Goal: Task Accomplishment & Management: Use online tool/utility

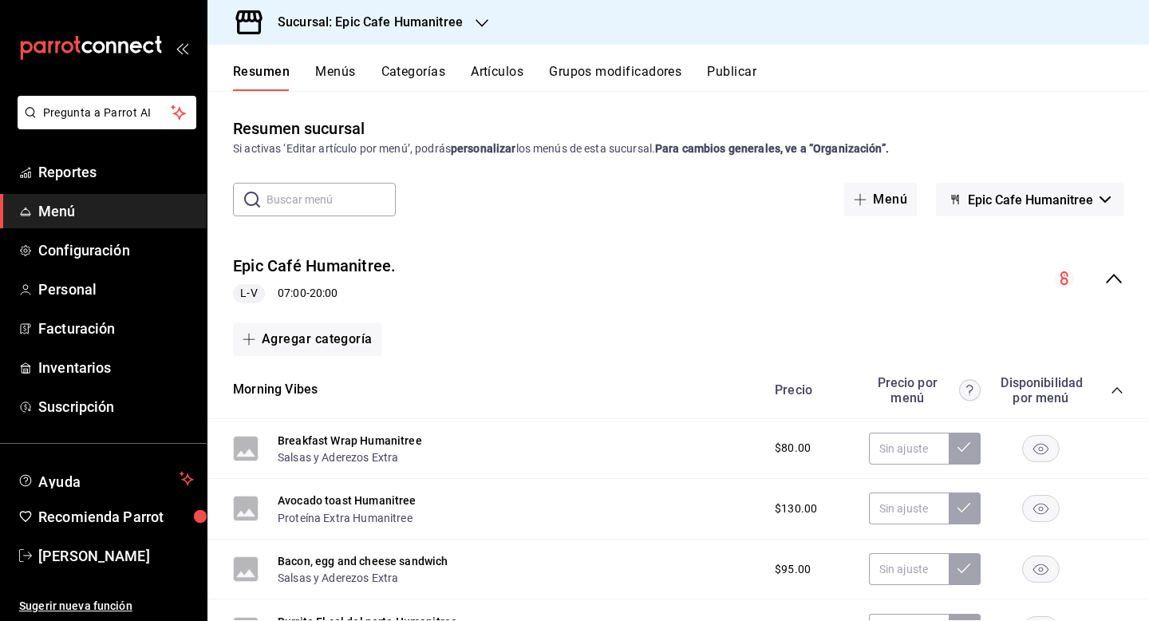
click at [503, 75] on button "Artículos" at bounding box center [497, 77] width 53 height 27
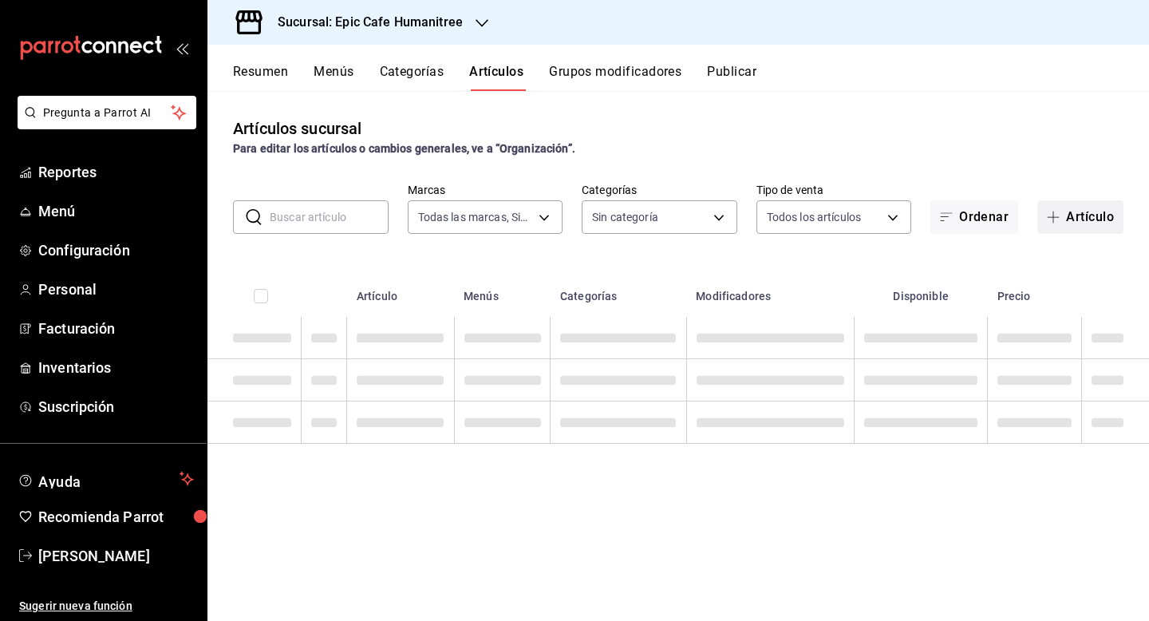
type input "e2a6dcd0-c09b-4f39-b209-5f97019748a2,3f18ad05-55ab-44ea-8b53-c1c2b2db6cb9"
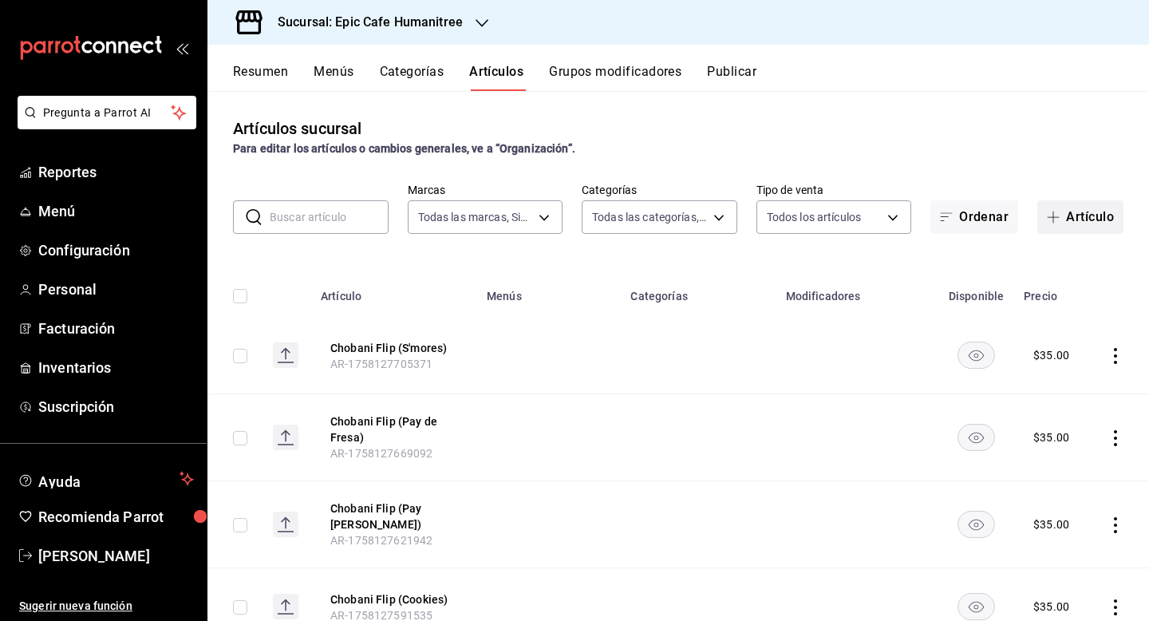
type input "a3bee725-c525-44a7-ac58-aa3170eb3fb4,9fab54cc-32ee-4335-a8af-fa557cca6bda,8f498…"
click at [1086, 220] on button "Artículo" at bounding box center [1080, 217] width 86 height 34
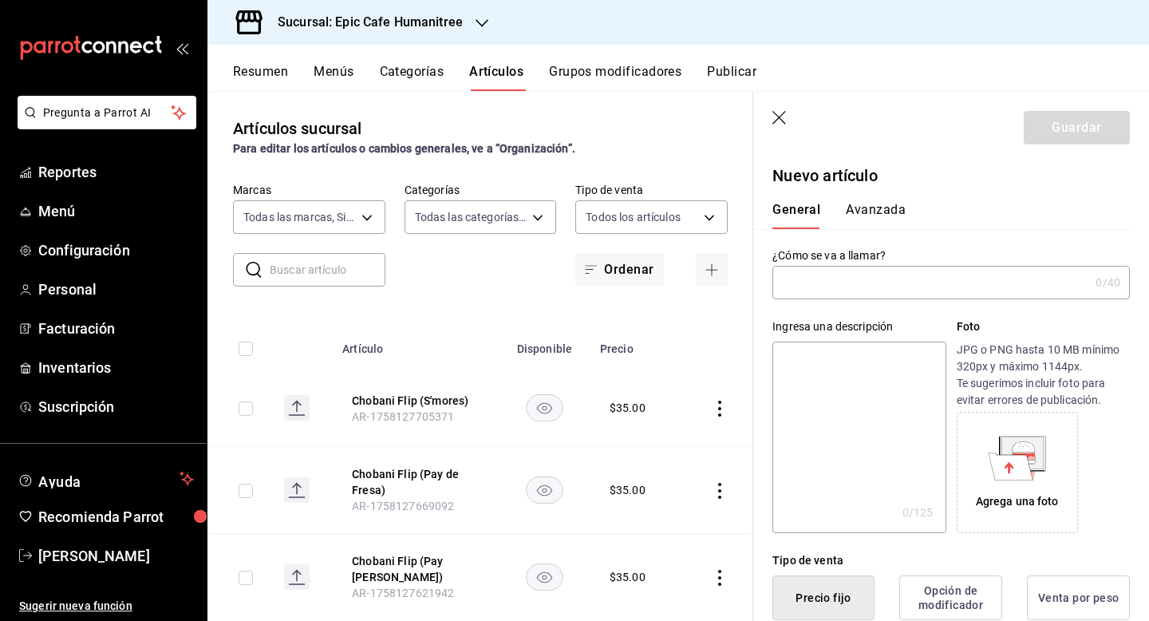
click at [882, 284] on input "text" at bounding box center [930, 282] width 317 height 32
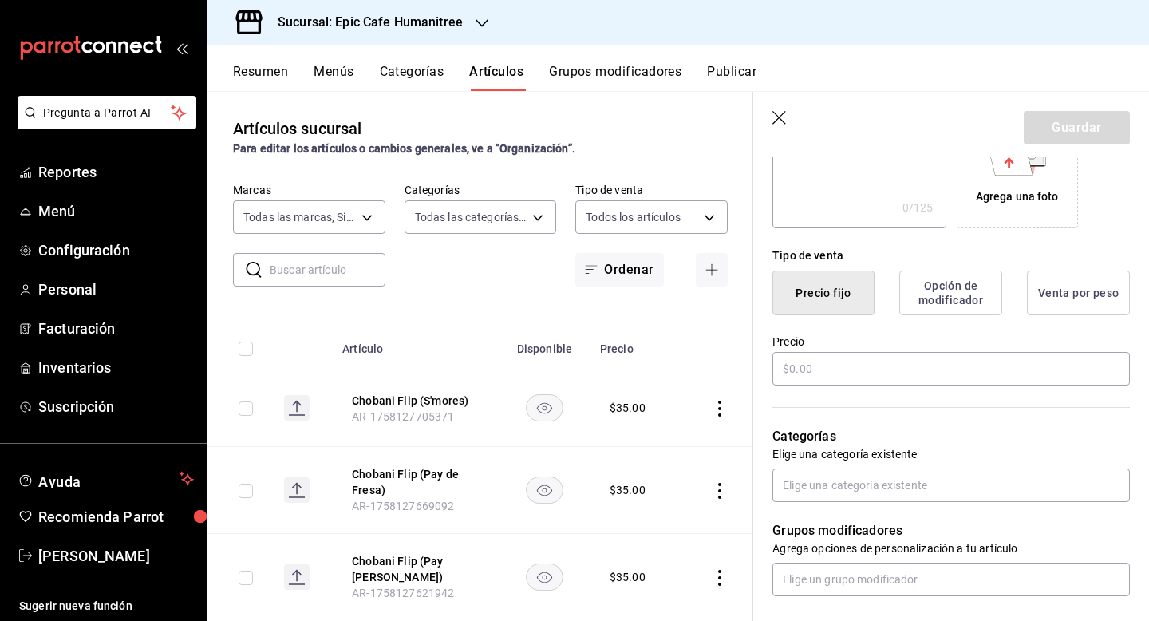
scroll to position [307, 0]
type input "Termo Negro HT"
click at [832, 369] on input "text" at bounding box center [950, 366] width 357 height 34
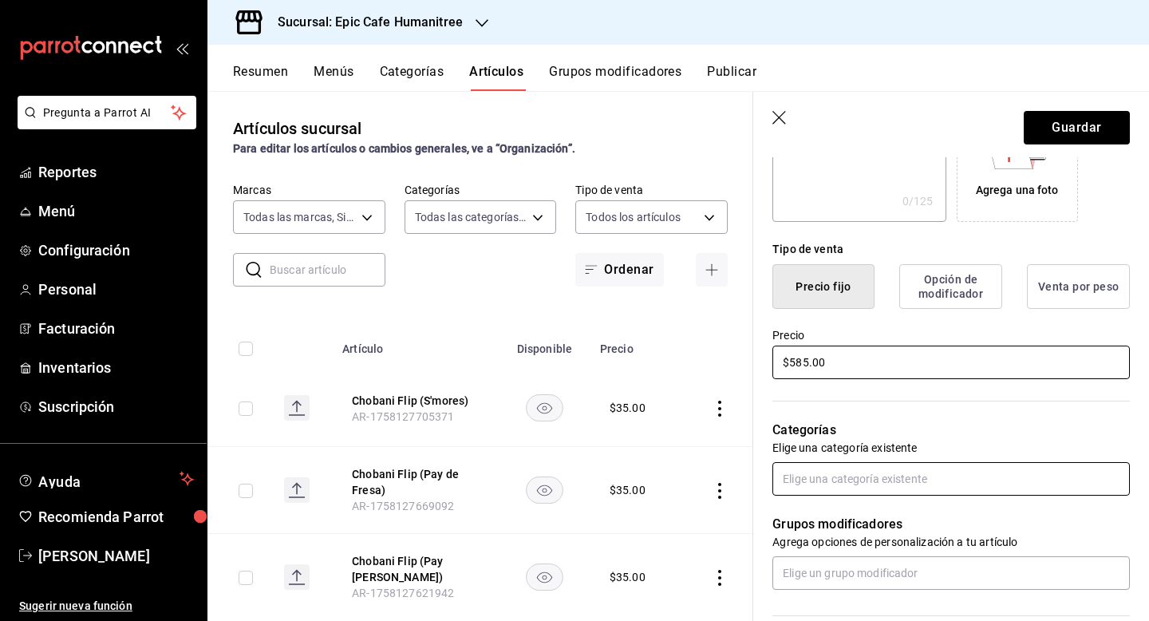
scroll to position [318, 0]
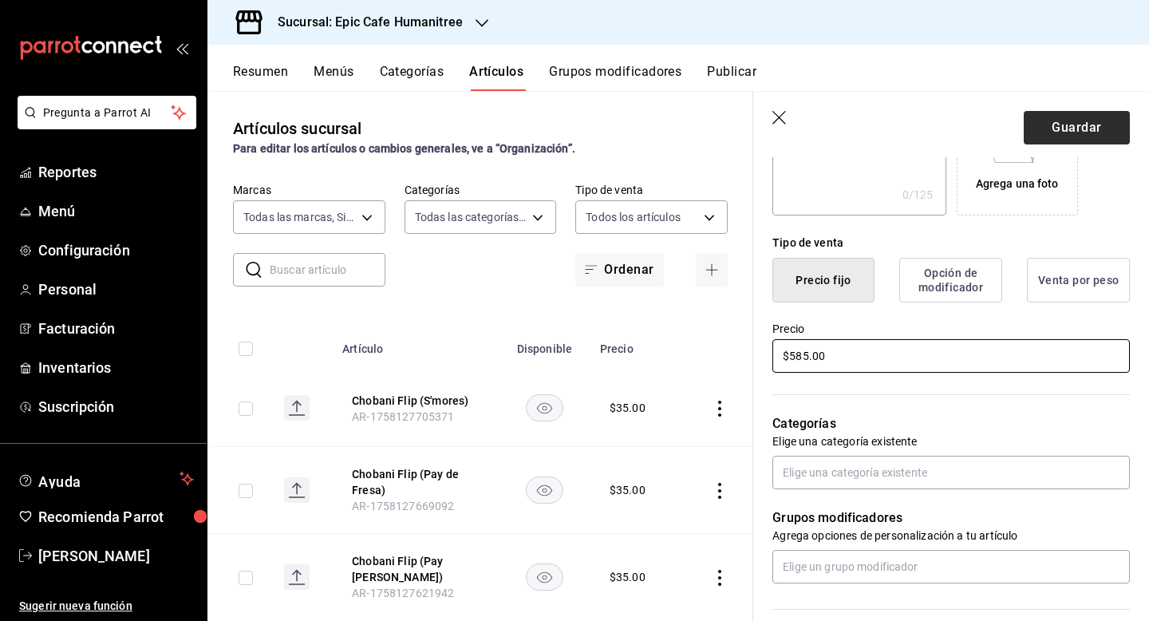
type input "$585.00"
click at [1088, 128] on button "Guardar" at bounding box center [1077, 128] width 106 height 34
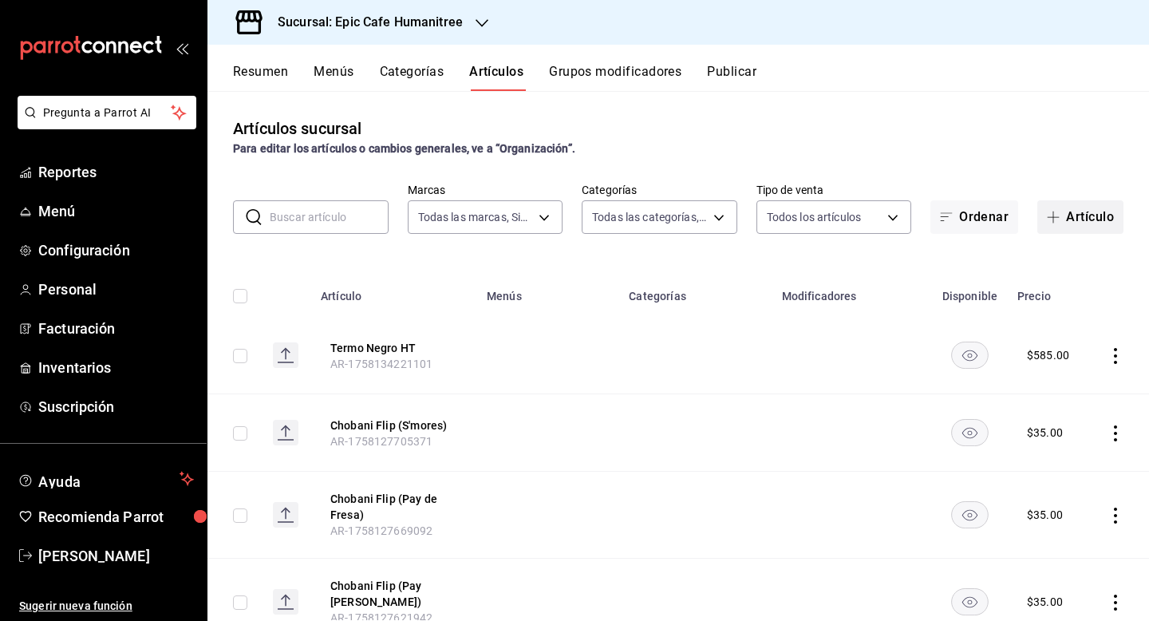
click at [1079, 216] on button "Artículo" at bounding box center [1080, 217] width 86 height 34
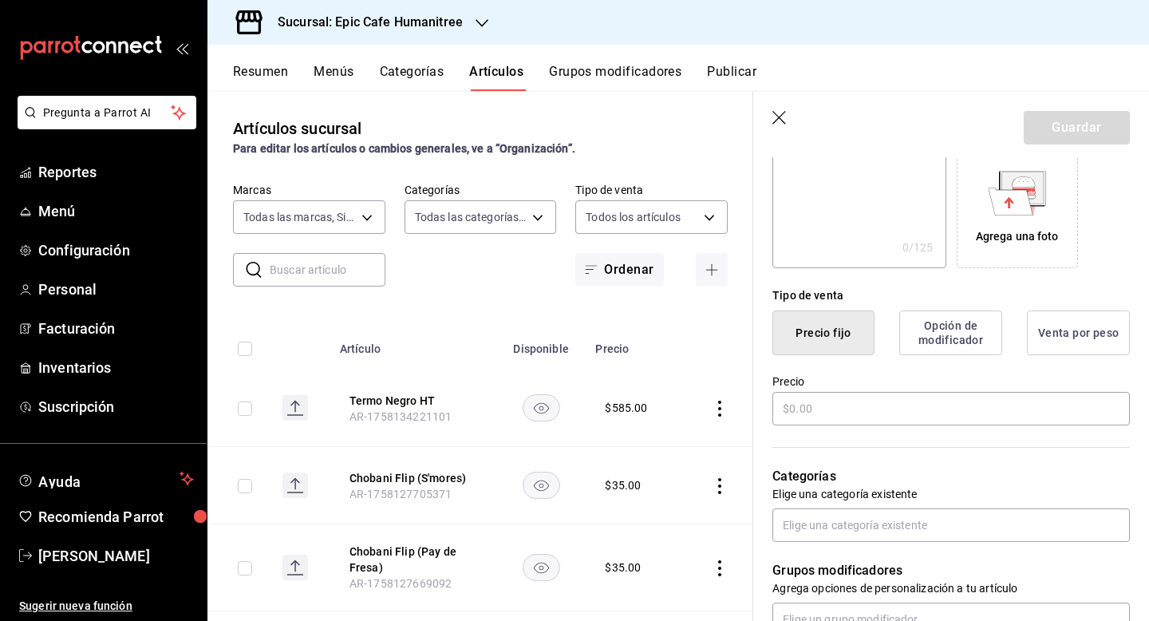
scroll to position [318, 0]
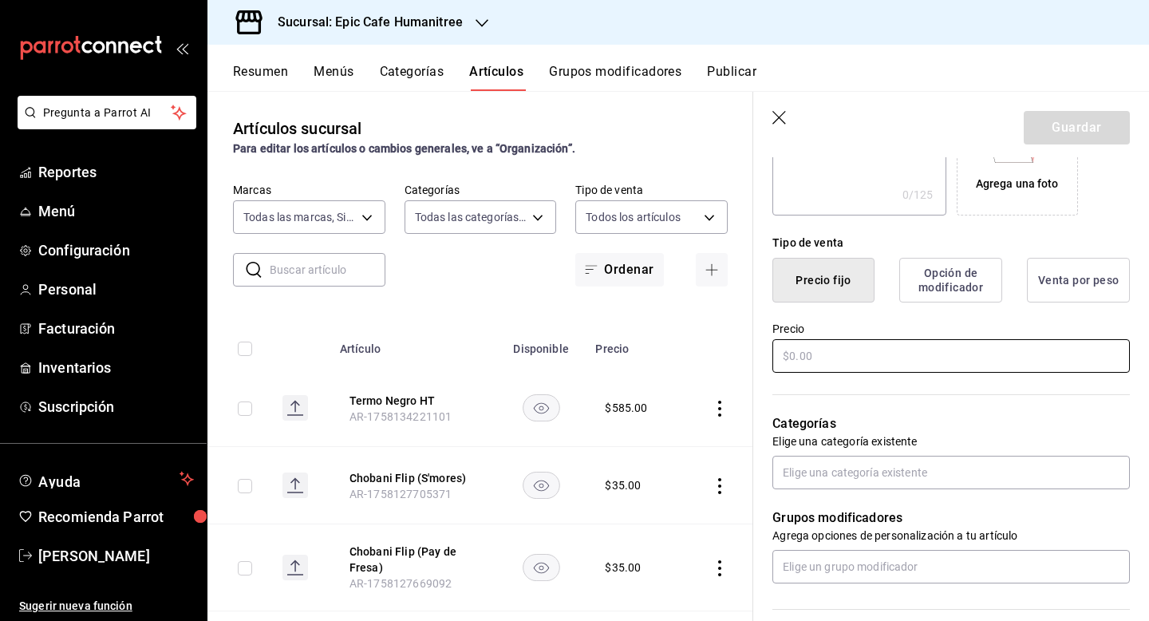
type input "Termo Azul HT"
click at [842, 358] on input "text" at bounding box center [950, 356] width 357 height 34
type input "$465.00"
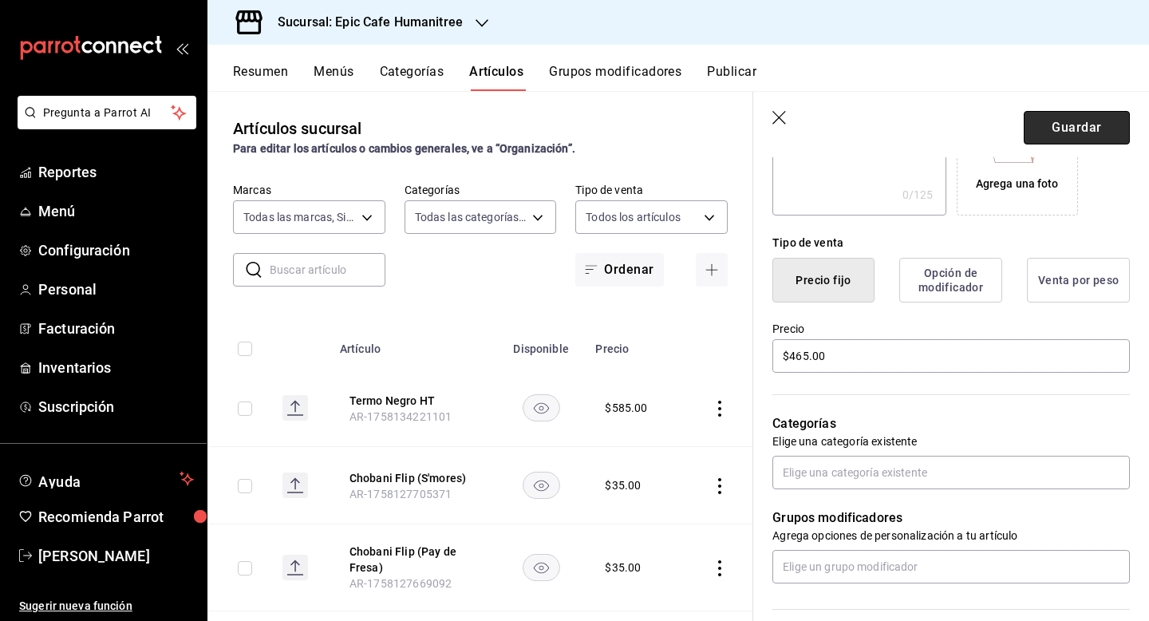
click at [1091, 136] on button "Guardar" at bounding box center [1077, 128] width 106 height 34
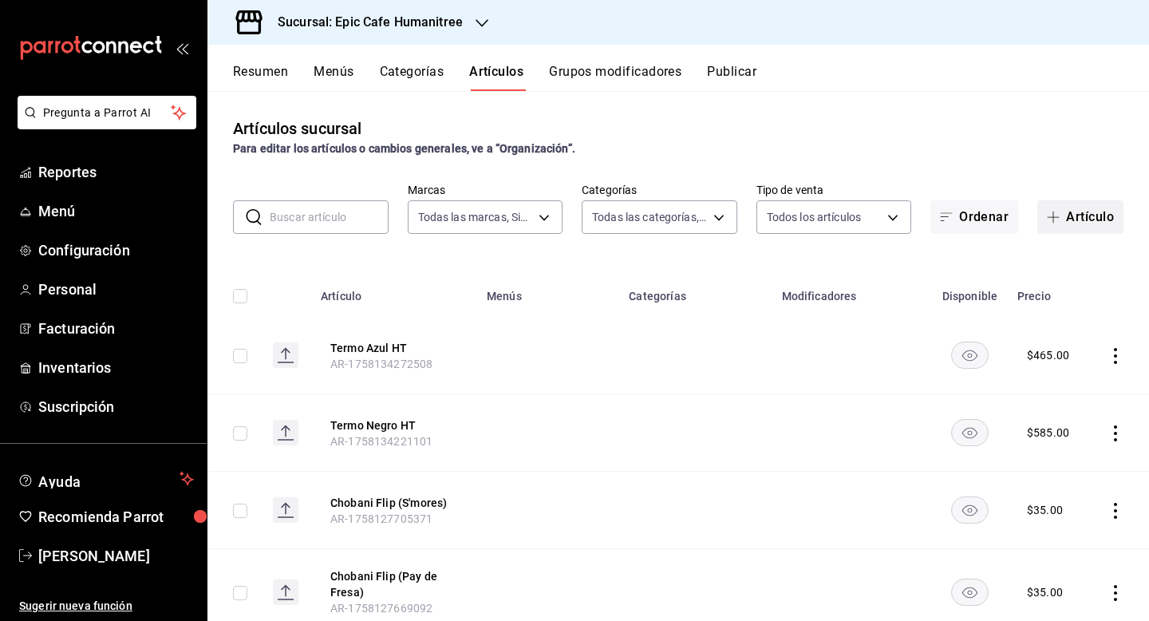
click at [1059, 215] on icon "button" at bounding box center [1053, 217] width 13 height 13
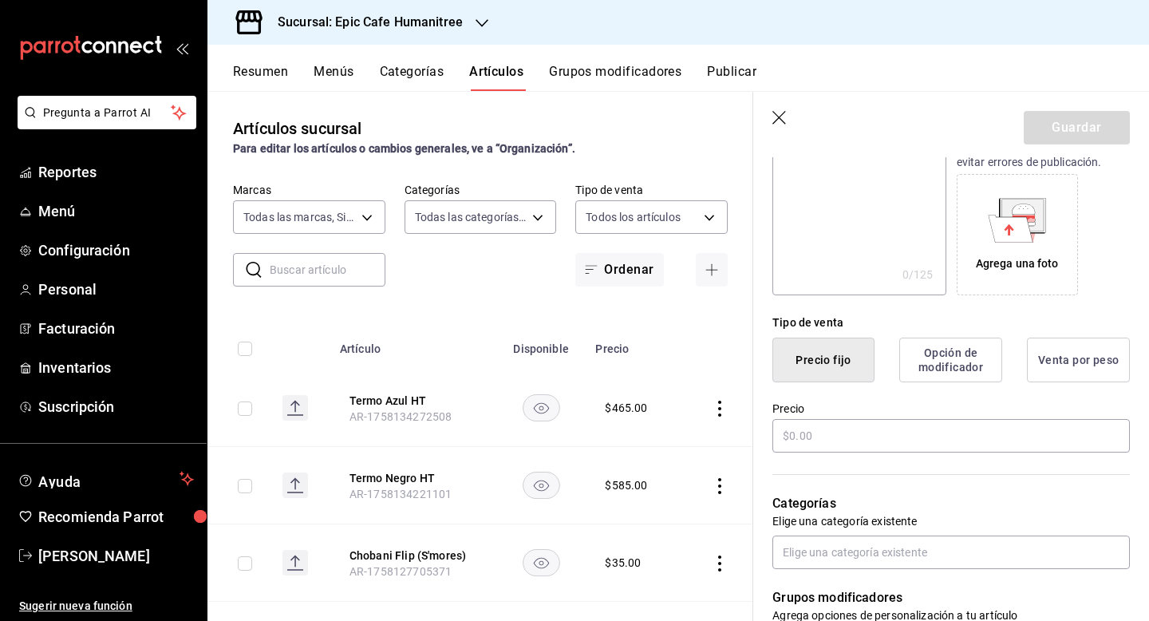
scroll to position [240, 0]
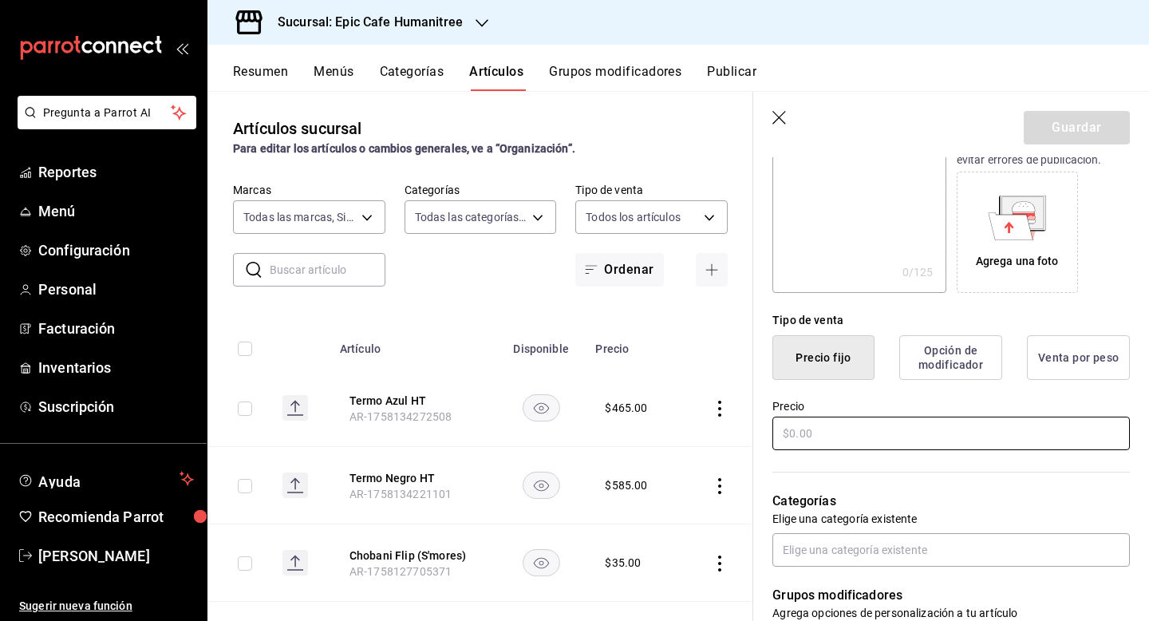
type input "[PERSON_NAME]"
click at [799, 431] on input "text" at bounding box center [950, 433] width 357 height 34
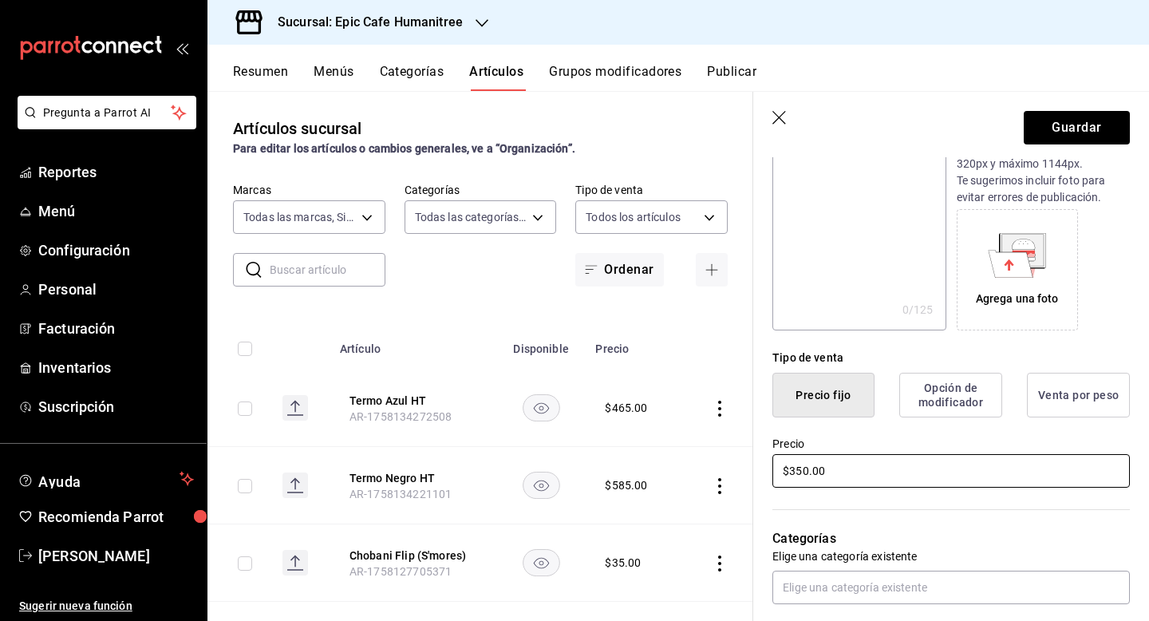
scroll to position [0, 0]
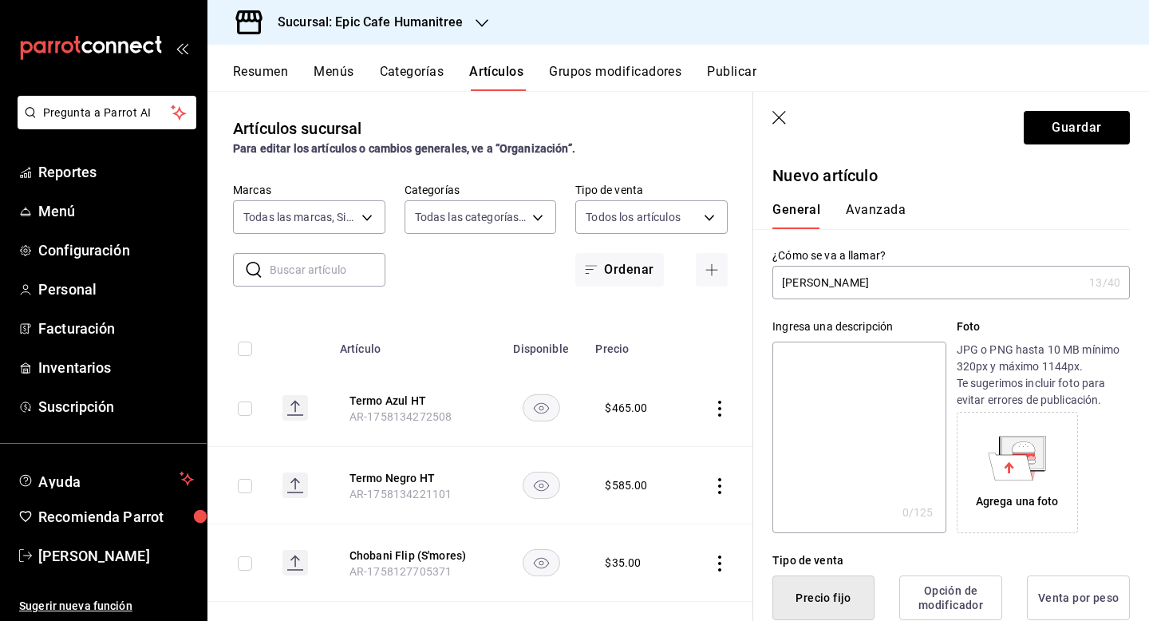
type input "$350.00"
click at [880, 289] on input "[PERSON_NAME]" at bounding box center [927, 282] width 310 height 32
type input "[PERSON_NAME]"
click at [1059, 129] on button "Guardar" at bounding box center [1077, 128] width 106 height 34
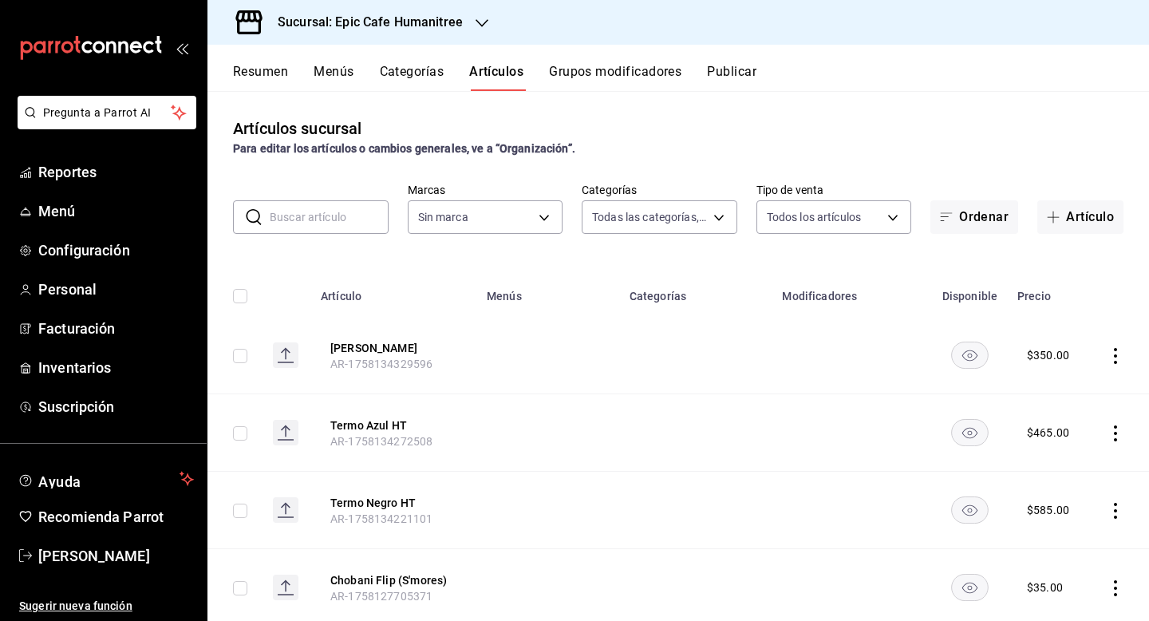
type input "a3bee725-c525-44a7-ac58-aa3170eb3fb4,9fab54cc-32ee-4335-a8af-fa557cca6bda,8f498…"
type input "e2a6dcd0-c09b-4f39-b209-5f97019748a2,3f18ad05-55ab-44ea-8b53-c1c2b2db6cb9"
